Goal: Navigation & Orientation: Find specific page/section

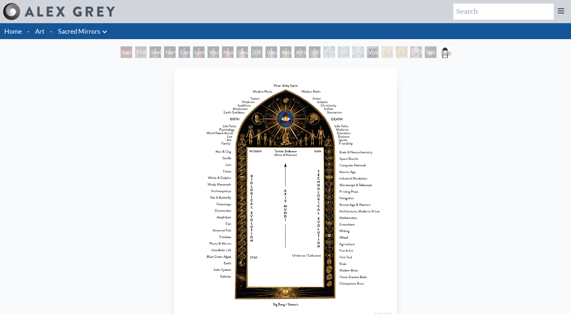
click at [42, 33] on link "Art" at bounding box center [39, 31] width 9 height 10
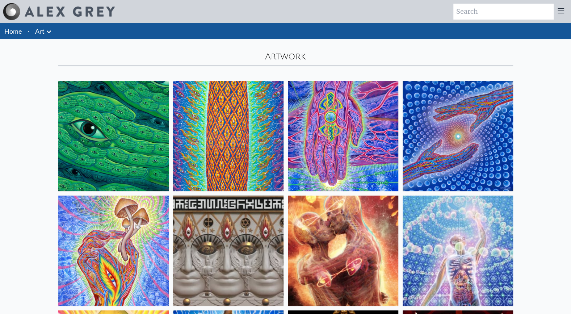
click at [51, 35] on icon at bounding box center [49, 32] width 9 height 9
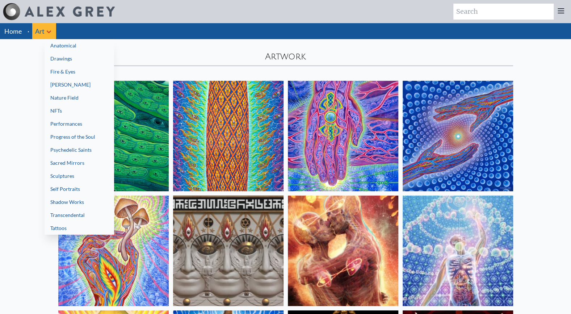
click at [76, 82] on link "[PERSON_NAME]" at bounding box center [80, 84] width 70 height 13
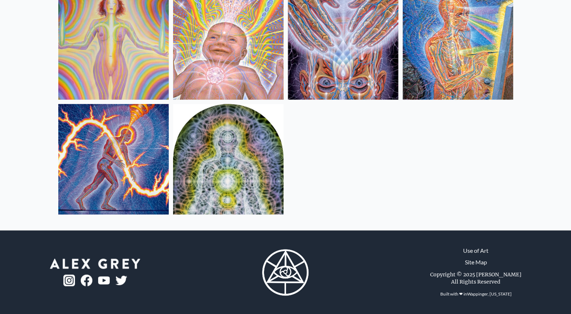
scroll to position [133, 0]
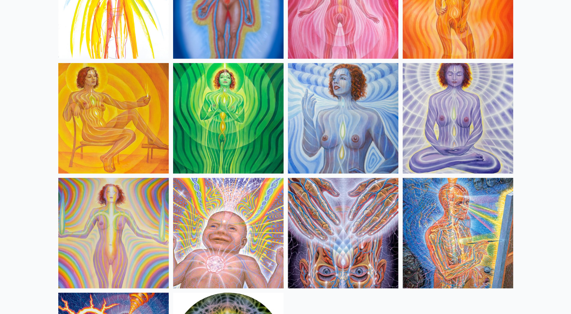
click at [443, 210] on img at bounding box center [458, 233] width 110 height 110
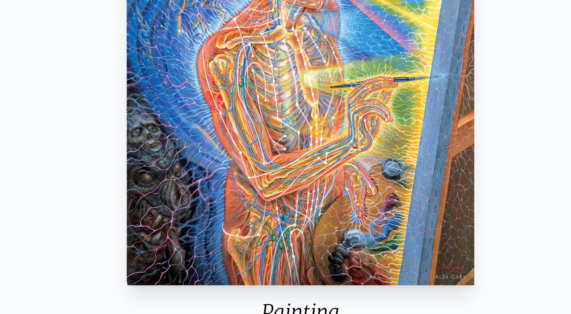
scroll to position [97, 0]
